Goal: Book appointment/travel/reservation

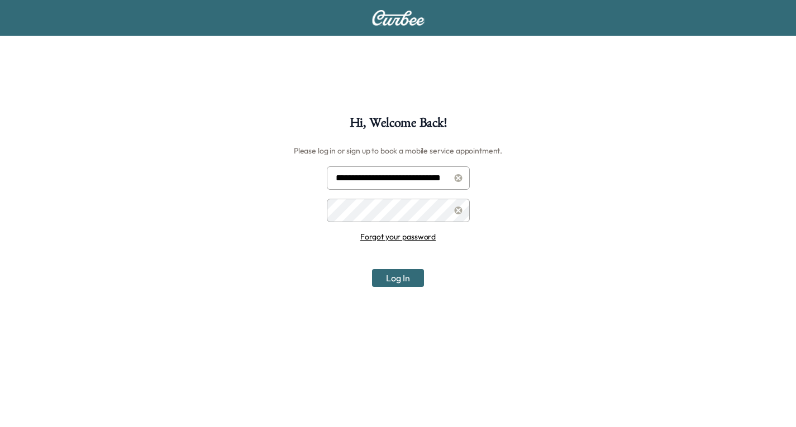
click at [406, 178] on input "**********" at bounding box center [398, 177] width 143 height 23
type input "**********"
click at [392, 279] on button "Log In" at bounding box center [398, 278] width 52 height 18
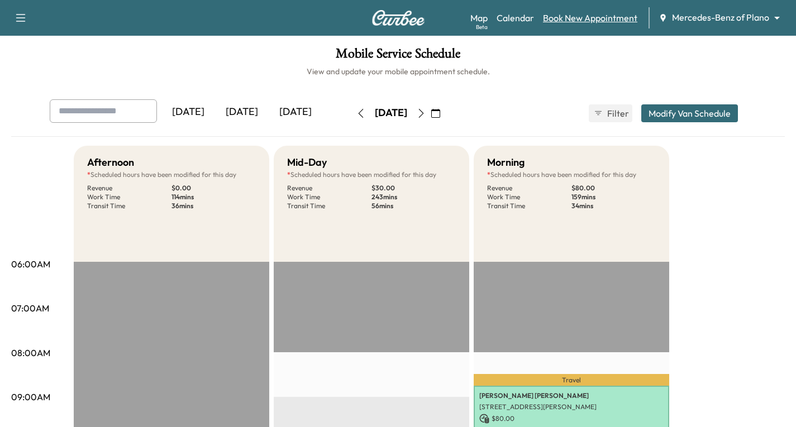
click at [569, 15] on link "Book New Appointment" at bounding box center [590, 17] width 94 height 13
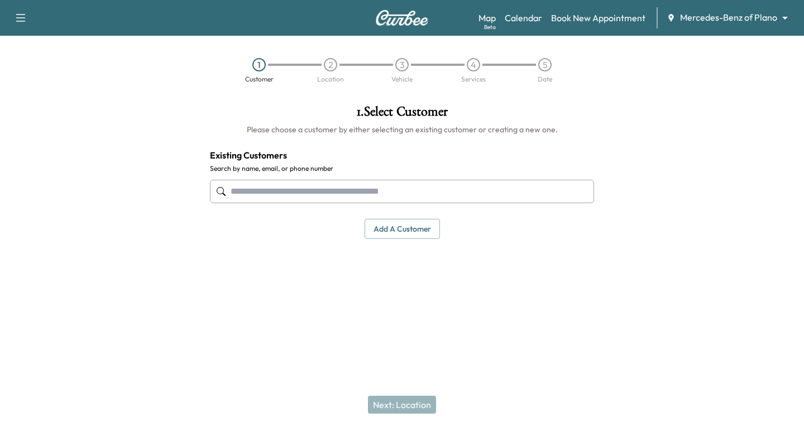
click at [259, 190] on input "text" at bounding box center [402, 191] width 384 height 23
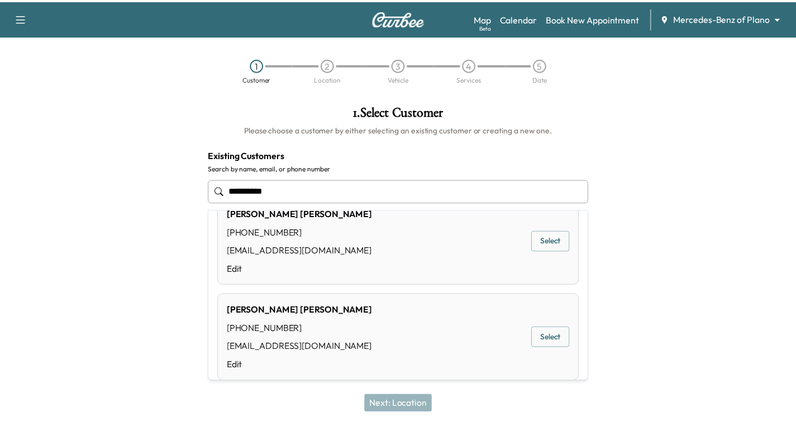
scroll to position [40, 0]
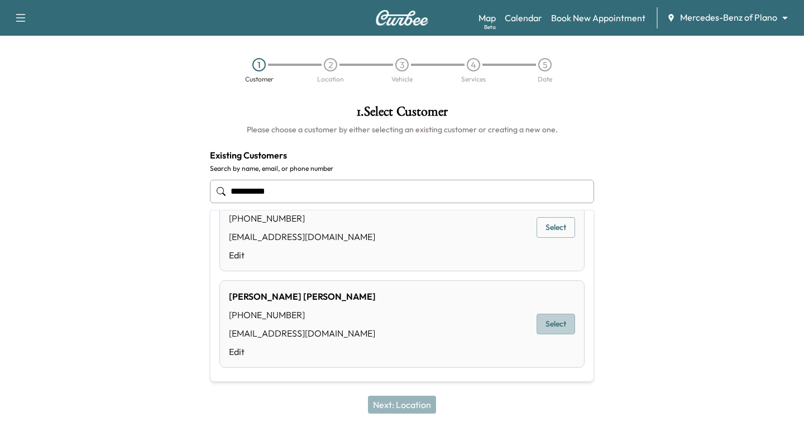
click at [548, 326] on button "Select" at bounding box center [556, 324] width 39 height 21
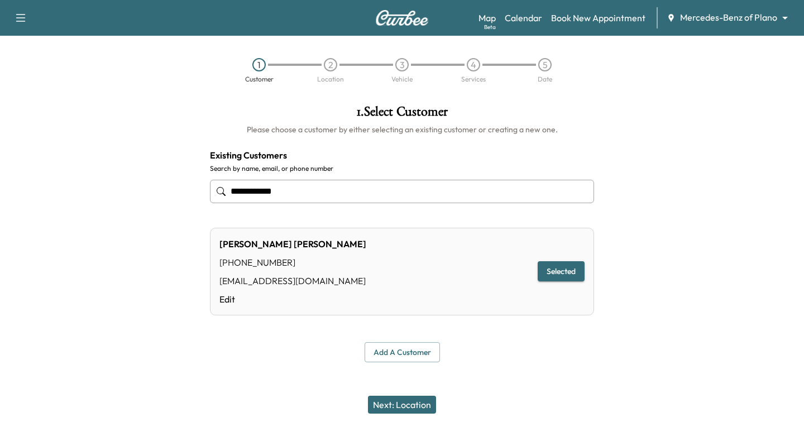
type input "**********"
click at [407, 403] on button "Next: Location" at bounding box center [402, 405] width 68 height 18
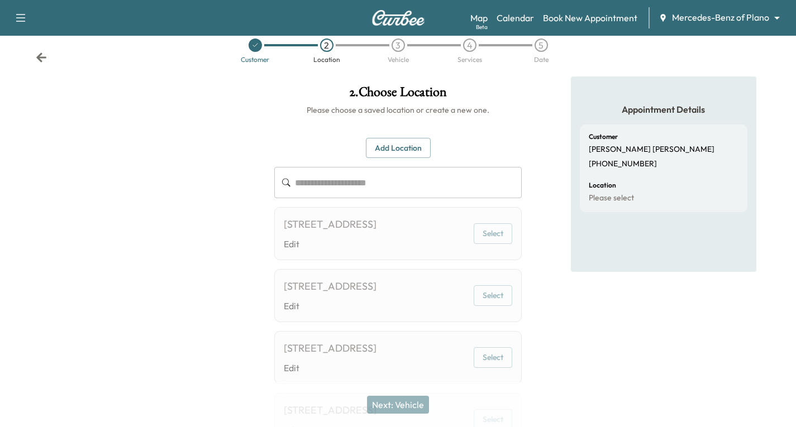
scroll to position [0, 0]
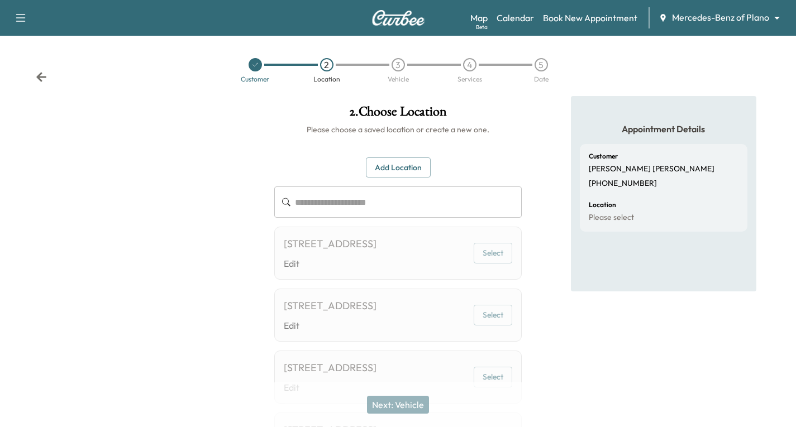
click at [37, 76] on icon at bounding box center [41, 76] width 10 height 9
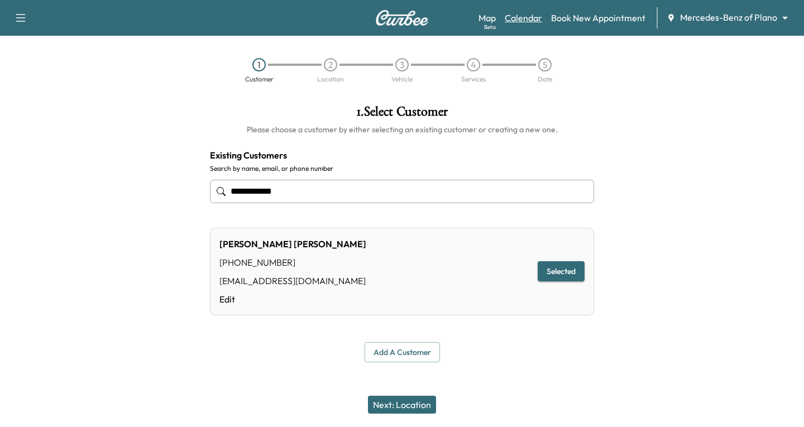
click at [519, 23] on link "Calendar" at bounding box center [523, 17] width 37 height 13
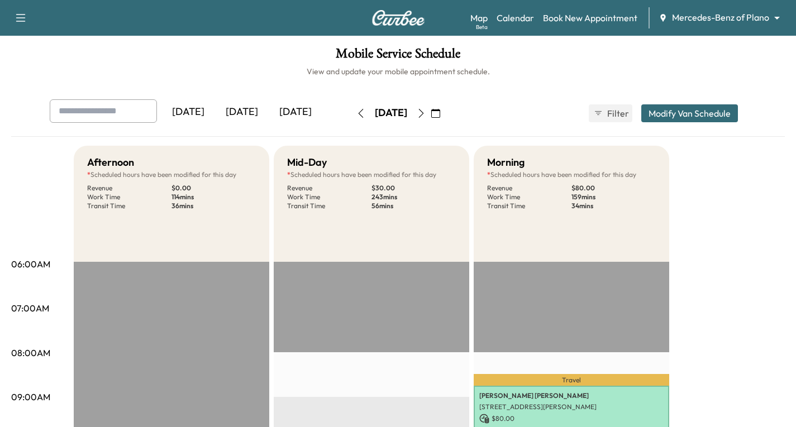
click at [426, 117] on icon "button" at bounding box center [421, 113] width 9 height 9
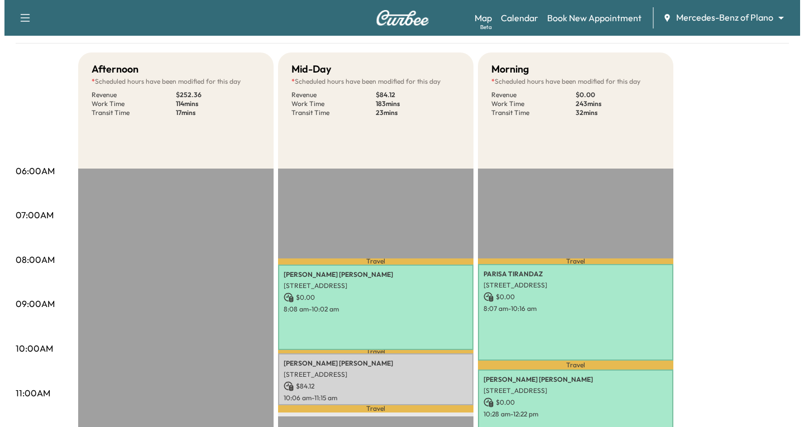
scroll to position [168, 0]
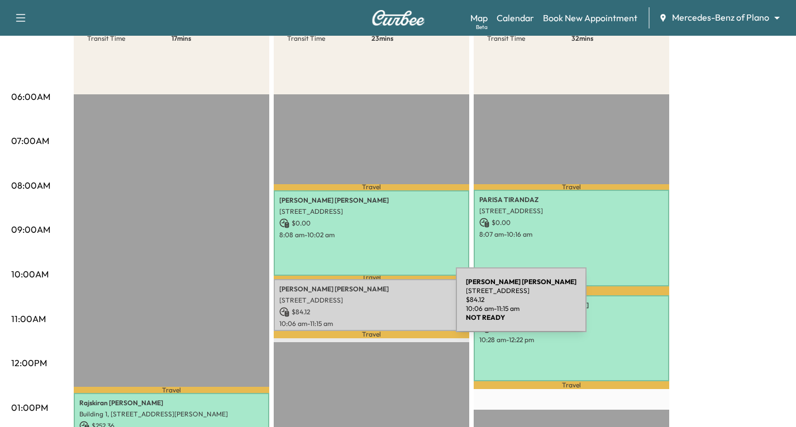
click at [372, 307] on p "$ 84.12" at bounding box center [371, 312] width 184 height 10
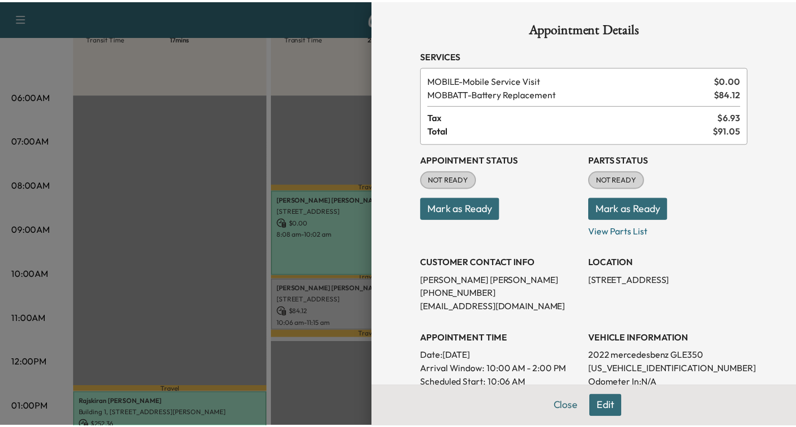
scroll to position [0, 0]
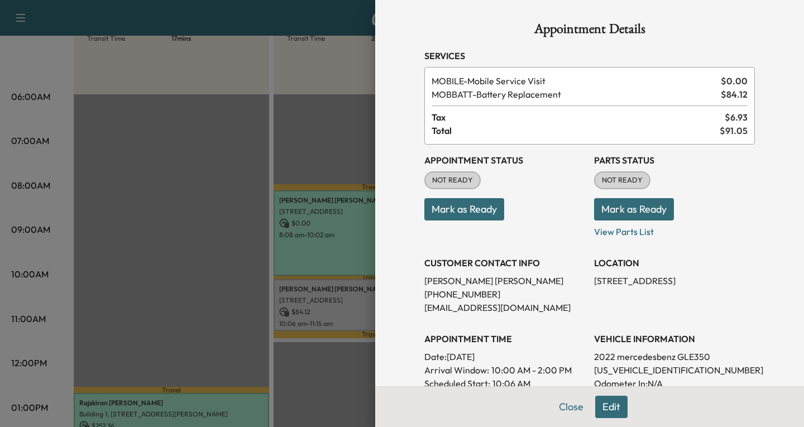
click at [125, 63] on div at bounding box center [402, 213] width 804 height 427
